Goal: Task Accomplishment & Management: Complete application form

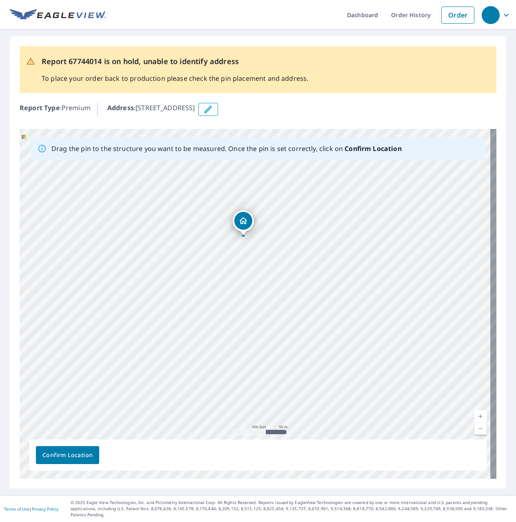
drag, startPoint x: 319, startPoint y: 343, endPoint x: 291, endPoint y: 288, distance: 62.3
click at [291, 288] on div "[STREET_ADDRESS]" at bounding box center [258, 304] width 477 height 350
drag, startPoint x: 334, startPoint y: 236, endPoint x: 314, endPoint y: 295, distance: 62.3
click at [314, 295] on div "[STREET_ADDRESS]" at bounding box center [258, 304] width 477 height 350
drag, startPoint x: 144, startPoint y: 239, endPoint x: 237, endPoint y: 322, distance: 124.4
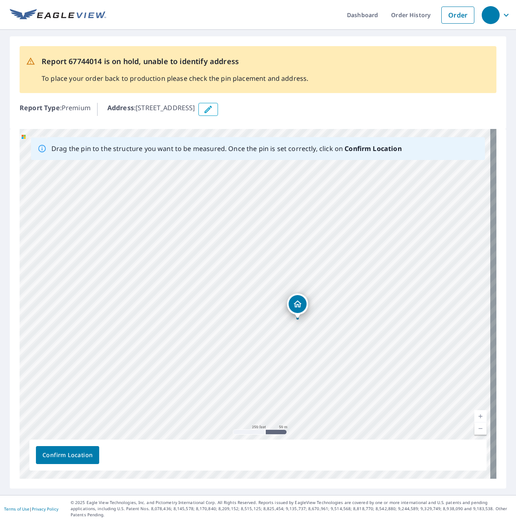
click at [237, 322] on div "[STREET_ADDRESS]" at bounding box center [258, 304] width 477 height 350
drag, startPoint x: 342, startPoint y: 346, endPoint x: 280, endPoint y: 329, distance: 64.5
click at [280, 329] on div "[STREET_ADDRESS]" at bounding box center [258, 304] width 477 height 350
drag, startPoint x: 228, startPoint y: 324, endPoint x: 321, endPoint y: 349, distance: 96.8
click at [321, 349] on div "[STREET_ADDRESS]" at bounding box center [258, 304] width 477 height 350
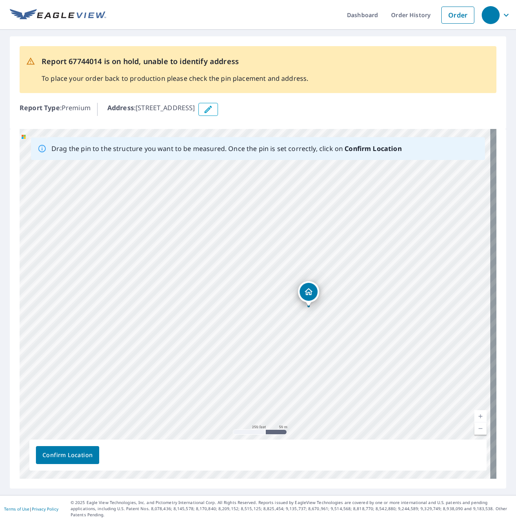
drag, startPoint x: 163, startPoint y: 310, endPoint x: 206, endPoint y: 299, distance: 45.2
click at [206, 299] on div "[STREET_ADDRESS]" at bounding box center [258, 304] width 477 height 350
drag, startPoint x: 123, startPoint y: 390, endPoint x: 261, endPoint y: 181, distance: 250.1
click at [261, 181] on div "[STREET_ADDRESS]" at bounding box center [258, 304] width 477 height 350
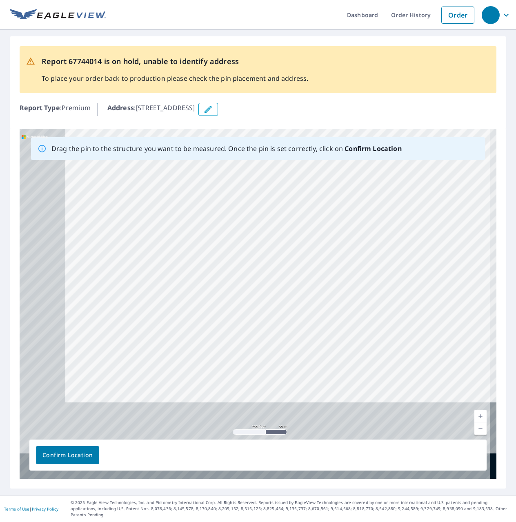
drag, startPoint x: 129, startPoint y: 402, endPoint x: 218, endPoint y: 234, distance: 190.3
click at [218, 234] on div "[STREET_ADDRESS]" at bounding box center [258, 304] width 477 height 350
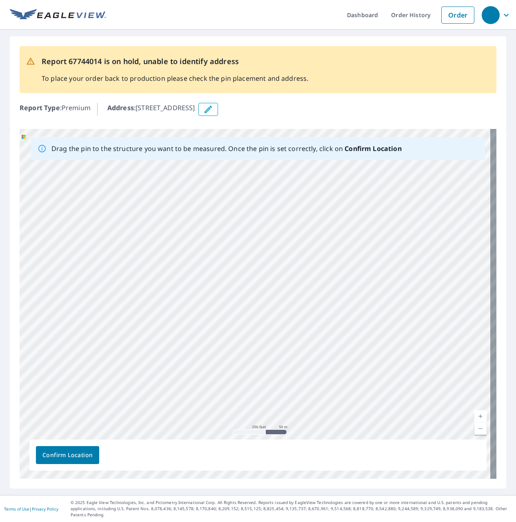
drag, startPoint x: 189, startPoint y: 271, endPoint x: 75, endPoint y: 391, distance: 165.3
click at [75, 391] on div "[STREET_ADDRESS]" at bounding box center [258, 304] width 477 height 350
drag, startPoint x: 179, startPoint y: 308, endPoint x: 122, endPoint y: 412, distance: 119.5
click at [122, 412] on div "[STREET_ADDRESS]" at bounding box center [258, 304] width 477 height 350
drag, startPoint x: 203, startPoint y: 307, endPoint x: 189, endPoint y: 395, distance: 89.8
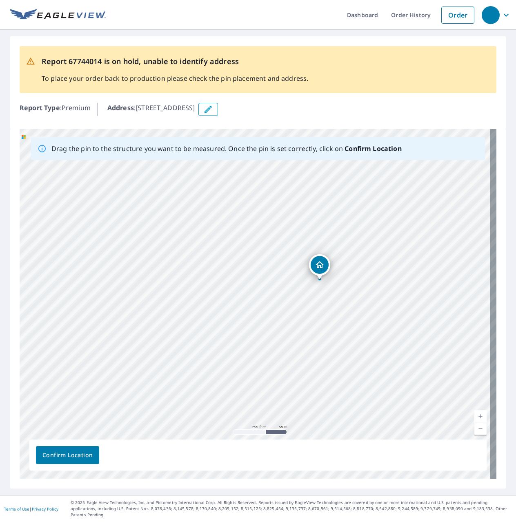
click at [189, 395] on div "[STREET_ADDRESS]" at bounding box center [258, 304] width 477 height 350
drag, startPoint x: 250, startPoint y: 260, endPoint x: 210, endPoint y: 351, distance: 99.9
click at [210, 351] on div "[STREET_ADDRESS]" at bounding box center [258, 304] width 477 height 350
drag, startPoint x: 330, startPoint y: 353, endPoint x: 217, endPoint y: 319, distance: 118.1
click at [221, 321] on div "[STREET_ADDRESS]" at bounding box center [258, 304] width 477 height 350
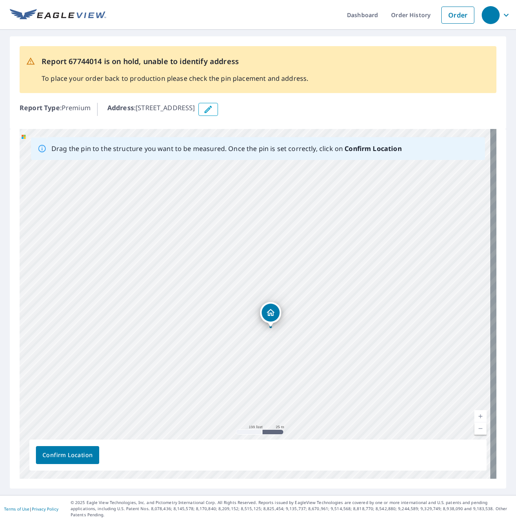
drag, startPoint x: 398, startPoint y: 361, endPoint x: 331, endPoint y: 329, distance: 74.2
click at [331, 329] on div "[STREET_ADDRESS]" at bounding box center [258, 304] width 477 height 350
drag, startPoint x: 338, startPoint y: 293, endPoint x: 278, endPoint y: 336, distance: 73.7
click at [278, 336] on div "[STREET_ADDRESS]" at bounding box center [258, 304] width 477 height 350
drag, startPoint x: 402, startPoint y: 248, endPoint x: 313, endPoint y: 480, distance: 248.1
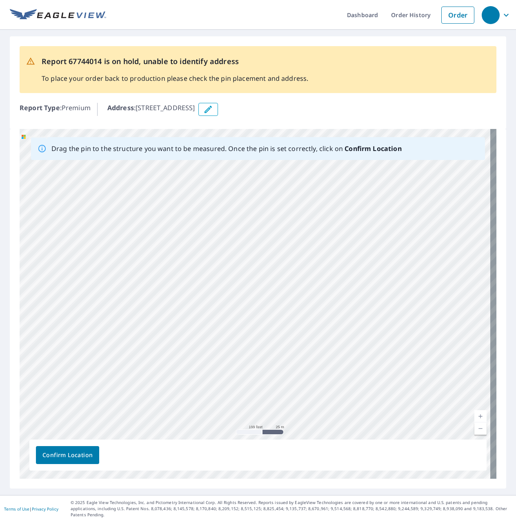
click at [313, 479] on div "[STREET_ADDRESS]" at bounding box center [258, 304] width 477 height 350
drag, startPoint x: 328, startPoint y: 277, endPoint x: 309, endPoint y: 396, distance: 120.8
click at [309, 396] on div "[STREET_ADDRESS]" at bounding box center [258, 304] width 477 height 350
drag, startPoint x: 299, startPoint y: 244, endPoint x: 240, endPoint y: 424, distance: 189.2
click at [241, 423] on div "[STREET_ADDRESS]" at bounding box center [258, 304] width 477 height 350
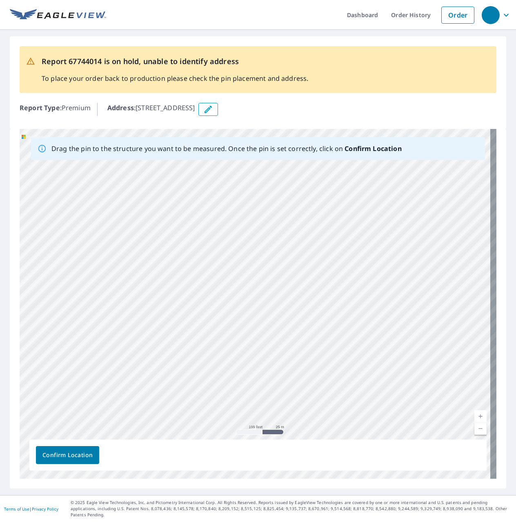
drag, startPoint x: 289, startPoint y: 294, endPoint x: 243, endPoint y: 388, distance: 104.7
click at [243, 388] on div "[STREET_ADDRESS]" at bounding box center [258, 304] width 477 height 350
drag, startPoint x: 310, startPoint y: 304, endPoint x: 353, endPoint y: 215, distance: 99.2
click at [353, 215] on div "[STREET_ADDRESS]" at bounding box center [258, 304] width 477 height 350
click at [213, 105] on icon "button" at bounding box center [208, 110] width 10 height 10
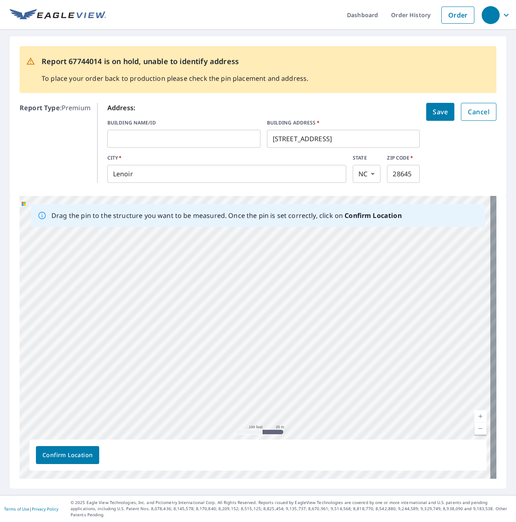
click at [476, 111] on span "Cancel" at bounding box center [479, 111] width 22 height 11
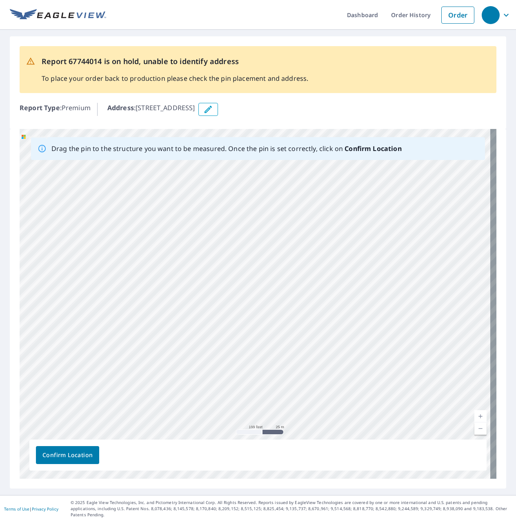
drag, startPoint x: 223, startPoint y: 346, endPoint x: 271, endPoint y: 196, distance: 158.0
click at [264, 212] on div "[STREET_ADDRESS]" at bounding box center [258, 304] width 477 height 350
drag, startPoint x: 267, startPoint y: 296, endPoint x: 257, endPoint y: 178, distance: 118.0
click at [257, 178] on div "[STREET_ADDRESS]" at bounding box center [258, 304] width 477 height 350
drag, startPoint x: 241, startPoint y: 361, endPoint x: 230, endPoint y: 169, distance: 193.1
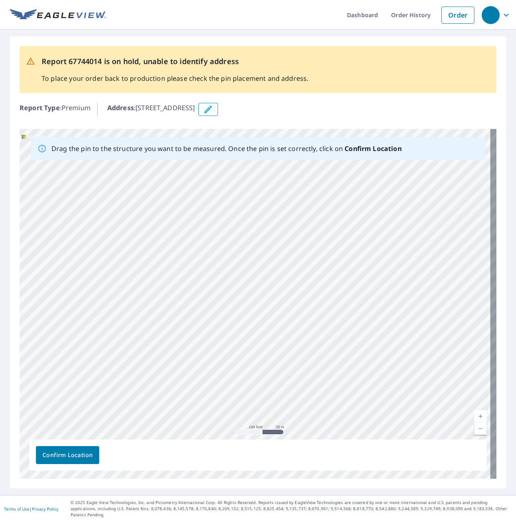
click at [230, 169] on div "[STREET_ADDRESS]" at bounding box center [258, 304] width 477 height 350
drag, startPoint x: 244, startPoint y: 371, endPoint x: 290, endPoint y: 223, distance: 154.4
click at [290, 223] on div "[STREET_ADDRESS]" at bounding box center [258, 304] width 477 height 350
drag, startPoint x: 250, startPoint y: 371, endPoint x: 256, endPoint y: 195, distance: 176.1
click at [254, 203] on div "[STREET_ADDRESS]" at bounding box center [258, 304] width 477 height 350
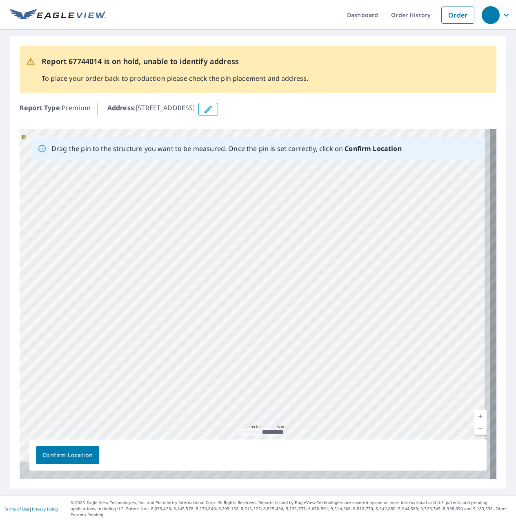
drag, startPoint x: 268, startPoint y: 319, endPoint x: 236, endPoint y: 128, distance: 193.1
click at [236, 140] on div "Drag the pin to the structure you want to be measured. Once the pin is set corr…" at bounding box center [258, 304] width 477 height 350
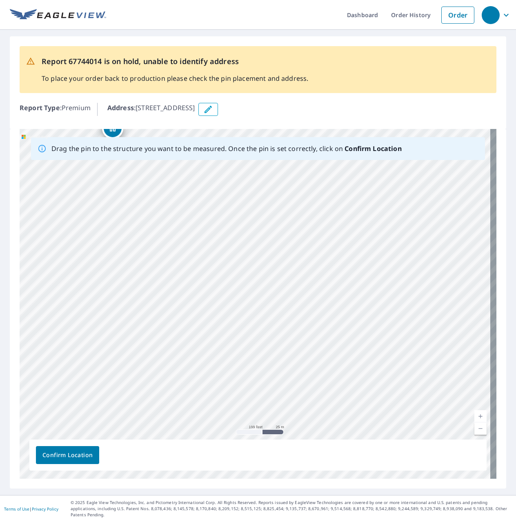
drag, startPoint x: 250, startPoint y: 190, endPoint x: 333, endPoint y: 375, distance: 202.7
click at [315, 360] on div "[STREET_ADDRESS]" at bounding box center [258, 304] width 477 height 350
drag, startPoint x: 160, startPoint y: 292, endPoint x: 301, endPoint y: 350, distance: 151.8
click at [301, 350] on div "[STREET_ADDRESS]" at bounding box center [258, 304] width 477 height 350
drag, startPoint x: 282, startPoint y: 336, endPoint x: 285, endPoint y: 288, distance: 47.9
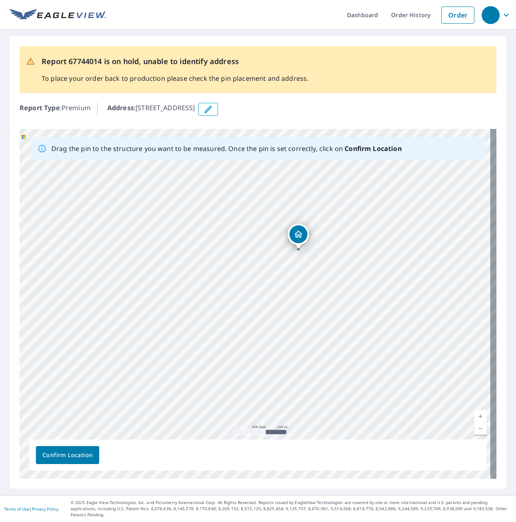
click at [285, 288] on div "[STREET_ADDRESS]" at bounding box center [258, 304] width 477 height 350
drag, startPoint x: 297, startPoint y: 319, endPoint x: 230, endPoint y: 314, distance: 68.0
click at [230, 314] on div "[STREET_ADDRESS]" at bounding box center [258, 304] width 477 height 350
drag, startPoint x: 265, startPoint y: 252, endPoint x: 145, endPoint y: 376, distance: 172.7
click at [145, 376] on div "[STREET_ADDRESS]" at bounding box center [258, 304] width 477 height 350
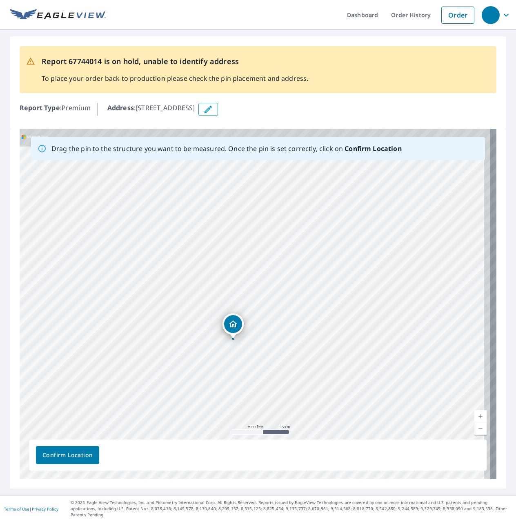
drag, startPoint x: 308, startPoint y: 226, endPoint x: 275, endPoint y: 305, distance: 85.3
click at [275, 305] on div "[STREET_ADDRESS]" at bounding box center [258, 304] width 477 height 350
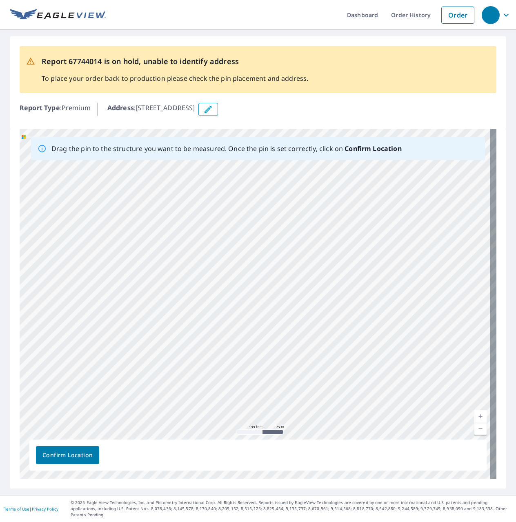
drag, startPoint x: 257, startPoint y: 230, endPoint x: 195, endPoint y: 371, distance: 154.2
click at [195, 371] on div "[STREET_ADDRESS]" at bounding box center [258, 304] width 477 height 350
drag, startPoint x: 249, startPoint y: 300, endPoint x: 170, endPoint y: 401, distance: 128.3
click at [170, 401] on div "[STREET_ADDRESS]" at bounding box center [258, 304] width 477 height 350
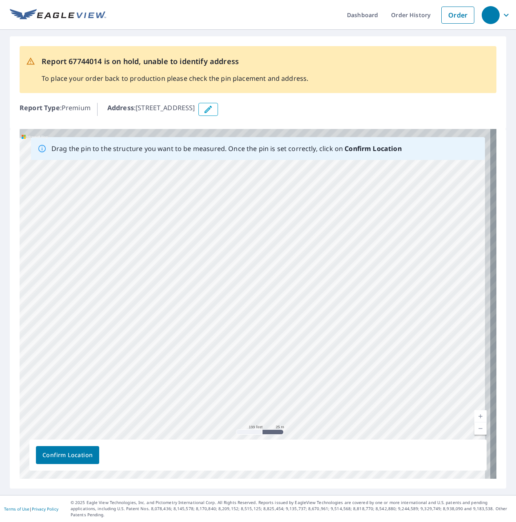
drag, startPoint x: 241, startPoint y: 301, endPoint x: 160, endPoint y: 426, distance: 149.4
click at [160, 426] on div "[STREET_ADDRESS]" at bounding box center [258, 304] width 477 height 350
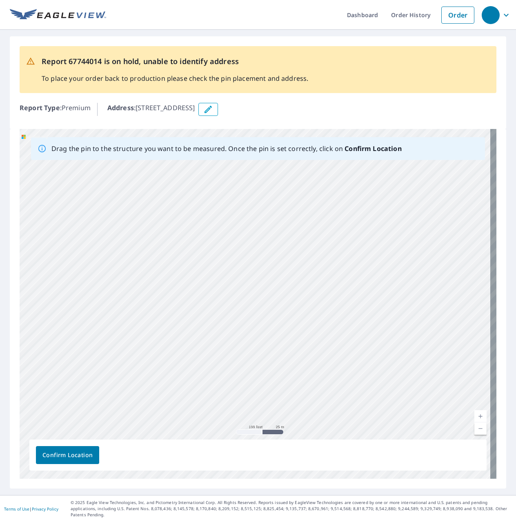
drag, startPoint x: 278, startPoint y: 282, endPoint x: 166, endPoint y: 377, distance: 146.4
click at [166, 377] on div "[STREET_ADDRESS]" at bounding box center [258, 304] width 477 height 350
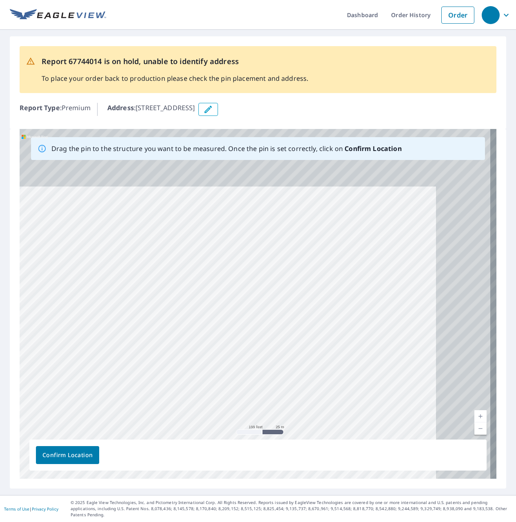
drag, startPoint x: 371, startPoint y: 239, endPoint x: 247, endPoint y: 339, distance: 160.0
click at [223, 396] on div "[STREET_ADDRESS]" at bounding box center [258, 304] width 477 height 350
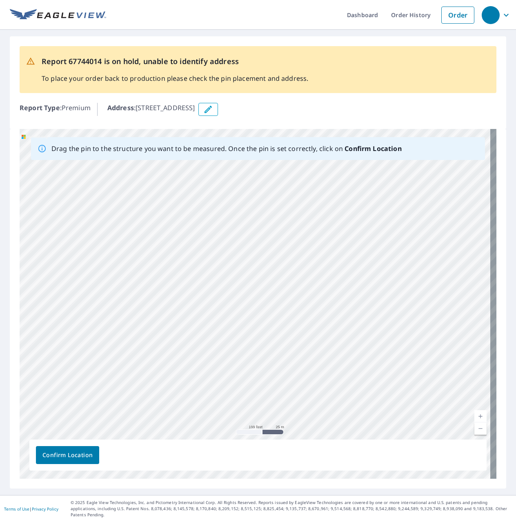
drag, startPoint x: 372, startPoint y: 294, endPoint x: 225, endPoint y: 374, distance: 167.2
click at [229, 373] on div "[STREET_ADDRESS]" at bounding box center [258, 304] width 477 height 350
drag, startPoint x: 494, startPoint y: 263, endPoint x: 263, endPoint y: 367, distance: 253.0
click at [264, 367] on div "Drag the pin to the structure you want to be measured. Once the pin is set corr…" at bounding box center [258, 309] width 497 height 360
drag, startPoint x: 406, startPoint y: 279, endPoint x: 202, endPoint y: 372, distance: 223.9
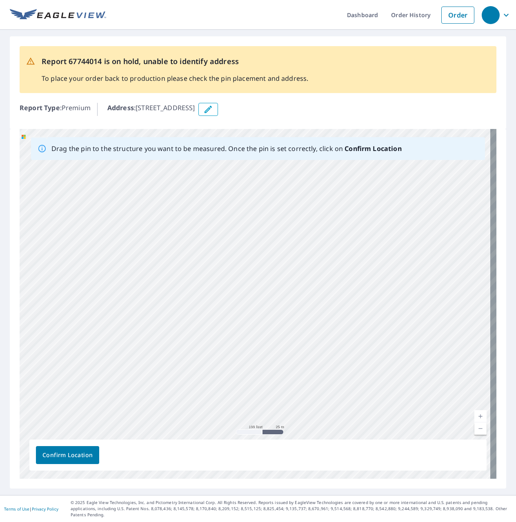
click at [202, 372] on div "[STREET_ADDRESS]" at bounding box center [258, 304] width 477 height 350
drag, startPoint x: 398, startPoint y: 308, endPoint x: 189, endPoint y: 358, distance: 215.4
click at [190, 359] on div "[STREET_ADDRESS]" at bounding box center [258, 304] width 477 height 350
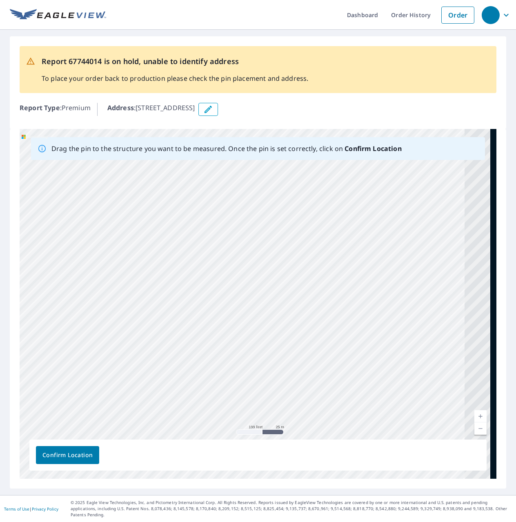
drag, startPoint x: 352, startPoint y: 327, endPoint x: 175, endPoint y: 319, distance: 177.0
click at [175, 319] on div "[STREET_ADDRESS]" at bounding box center [258, 304] width 477 height 350
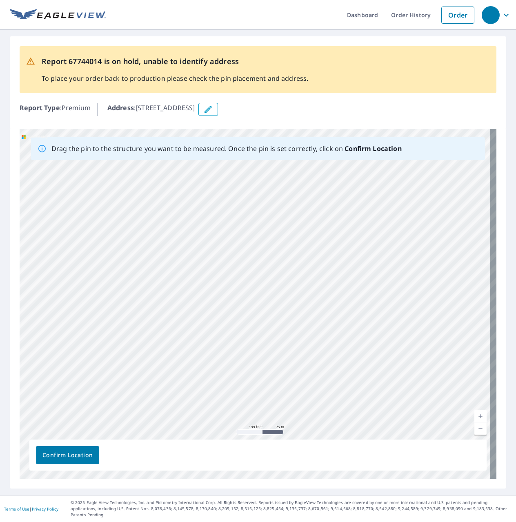
drag, startPoint x: 334, startPoint y: 324, endPoint x: 267, endPoint y: 333, distance: 67.6
click at [267, 333] on div "[STREET_ADDRESS]" at bounding box center [258, 304] width 477 height 350
click at [360, 328] on div "[STREET_ADDRESS]" at bounding box center [258, 304] width 477 height 350
drag, startPoint x: 406, startPoint y: 290, endPoint x: 314, endPoint y: 368, distance: 120.5
click at [314, 368] on div "[STREET_ADDRESS]" at bounding box center [258, 304] width 477 height 350
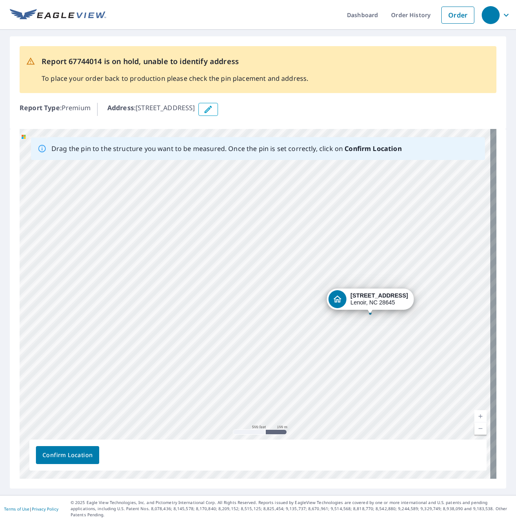
click at [430, 179] on div "[STREET_ADDRESS]" at bounding box center [258, 304] width 477 height 350
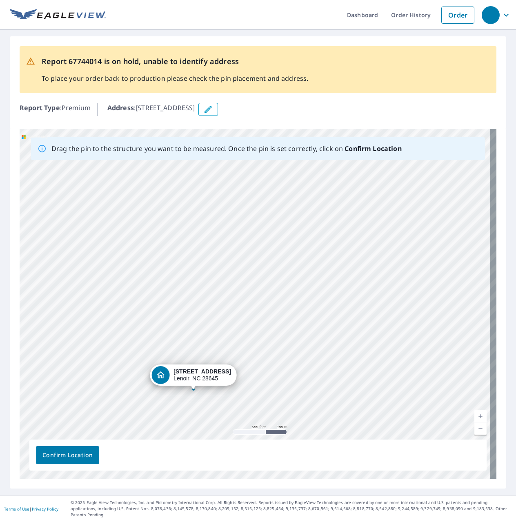
click at [368, 263] on div "[STREET_ADDRESS]" at bounding box center [258, 304] width 477 height 350
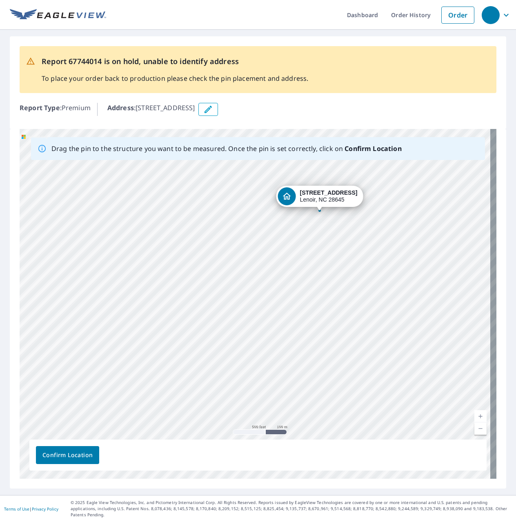
click at [290, 198] on div "[STREET_ADDRESS]" at bounding box center [258, 304] width 477 height 350
drag, startPoint x: 297, startPoint y: 251, endPoint x: 183, endPoint y: 78, distance: 207.3
click at [187, 82] on div "Report 67744014 is on hold, unable to identify address To place your order back…" at bounding box center [258, 263] width 516 height 466
drag, startPoint x: 274, startPoint y: 290, endPoint x: 246, endPoint y: 247, distance: 51.4
click at [253, 260] on div "[STREET_ADDRESS]" at bounding box center [258, 304] width 477 height 350
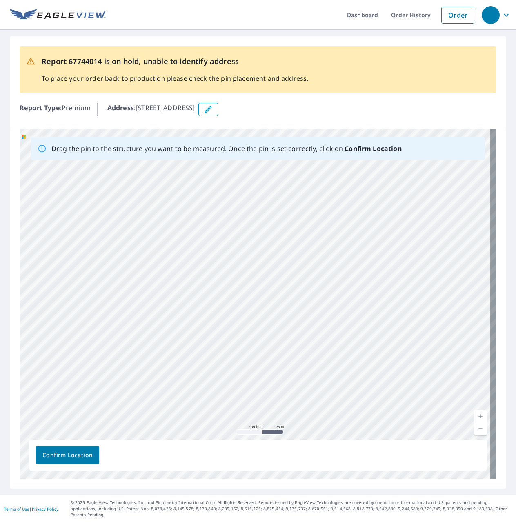
drag, startPoint x: 304, startPoint y: 300, endPoint x: 226, endPoint y: 171, distance: 150.8
click at [228, 174] on div "[STREET_ADDRESS]" at bounding box center [258, 304] width 477 height 350
drag, startPoint x: 280, startPoint y: 361, endPoint x: 125, endPoint y: 426, distance: 167.9
click at [125, 426] on div "[STREET_ADDRESS]" at bounding box center [258, 304] width 477 height 350
drag, startPoint x: 396, startPoint y: 321, endPoint x: 247, endPoint y: 365, distance: 155.8
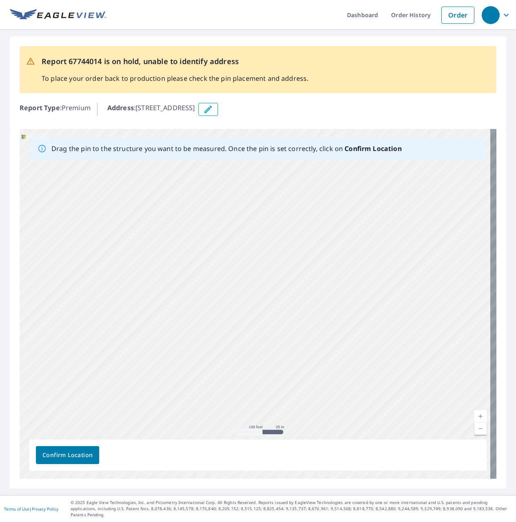
click at [247, 365] on div "[STREET_ADDRESS]" at bounding box center [258, 304] width 477 height 350
drag, startPoint x: 386, startPoint y: 354, endPoint x: 295, endPoint y: 312, distance: 100.9
click at [295, 312] on div "[STREET_ADDRESS]" at bounding box center [258, 304] width 477 height 350
click at [392, 323] on div "[STREET_ADDRESS]" at bounding box center [258, 304] width 477 height 350
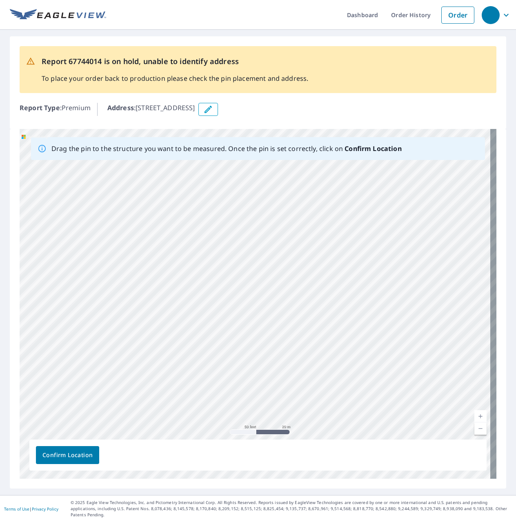
click at [392, 323] on div "[STREET_ADDRESS]" at bounding box center [258, 304] width 477 height 350
drag, startPoint x: 143, startPoint y: 377, endPoint x: 370, endPoint y: 311, distance: 236.5
click at [370, 311] on div "[STREET_ADDRESS]" at bounding box center [258, 304] width 477 height 350
drag, startPoint x: 310, startPoint y: 261, endPoint x: 274, endPoint y: 312, distance: 62.3
click at [274, 312] on div "[STREET_ADDRESS]" at bounding box center [258, 304] width 477 height 350
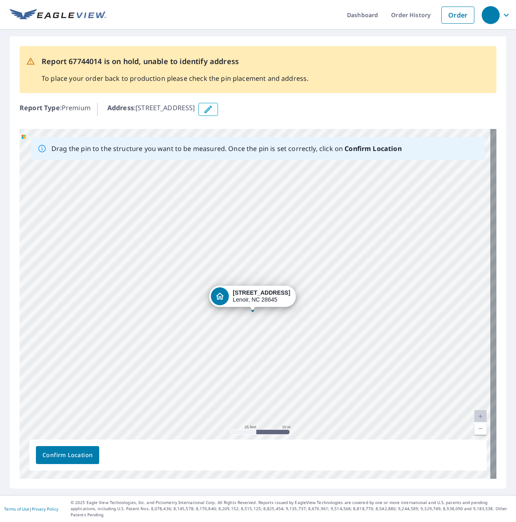
drag, startPoint x: 306, startPoint y: 295, endPoint x: 215, endPoint y: 401, distance: 139.8
click at [216, 401] on div "[STREET_ADDRESS]" at bounding box center [258, 304] width 477 height 350
drag, startPoint x: 196, startPoint y: 319, endPoint x: 211, endPoint y: 297, distance: 27.0
click at [211, 297] on div "[STREET_ADDRESS]" at bounding box center [258, 304] width 477 height 350
click at [86, 461] on span "Confirm Location" at bounding box center [67, 455] width 50 height 10
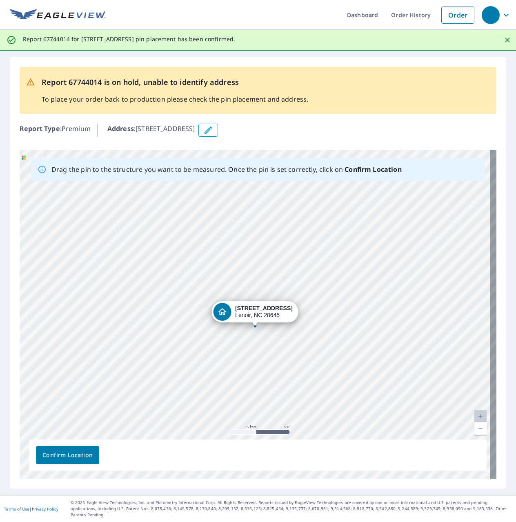
click at [76, 459] on span "Confirm Location" at bounding box center [67, 455] width 50 height 10
